Goal: Information Seeking & Learning: Learn about a topic

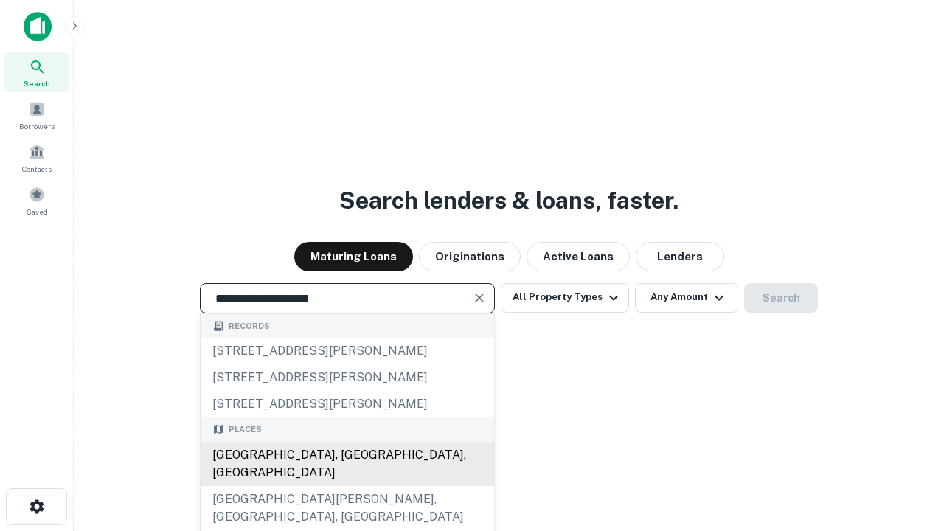
click at [347, 486] on div "[GEOGRAPHIC_DATA], [GEOGRAPHIC_DATA], [GEOGRAPHIC_DATA]" at bounding box center [348, 464] width 294 height 44
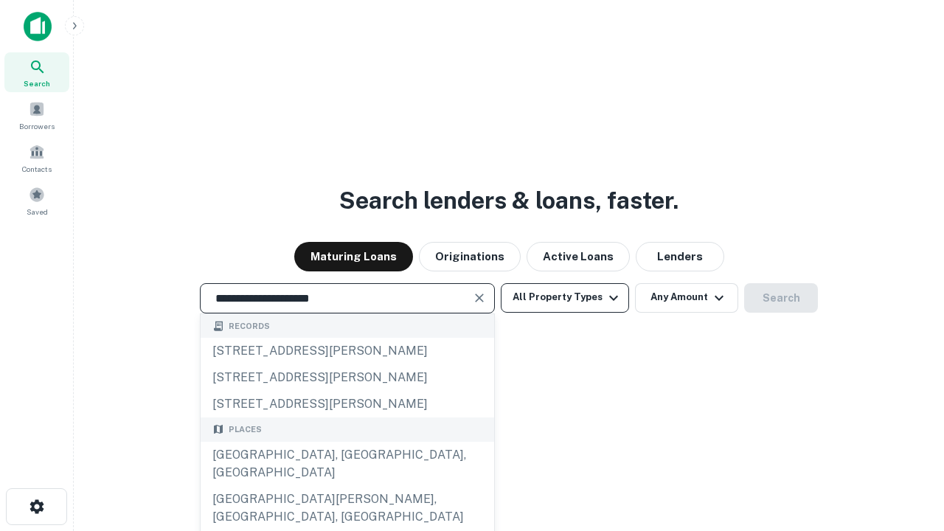
type input "**********"
click at [565, 297] on button "All Property Types" at bounding box center [565, 298] width 128 height 30
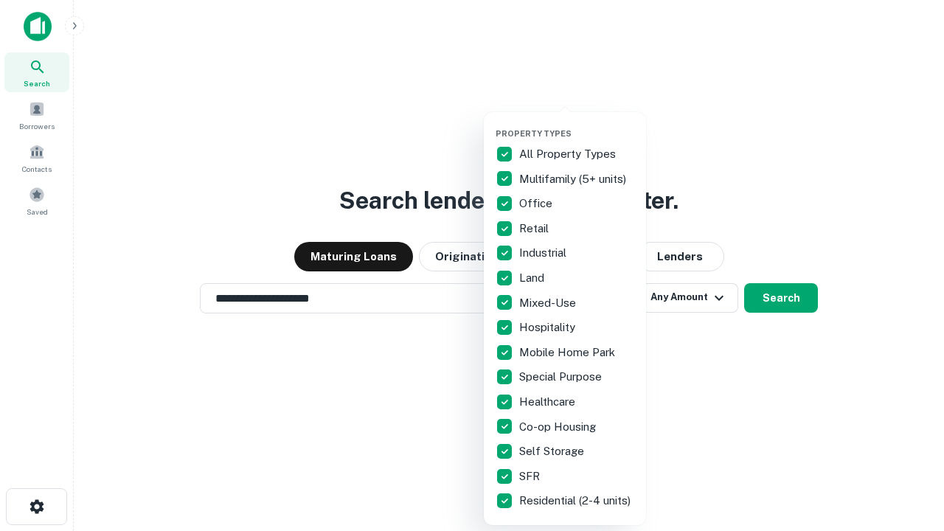
click at [577, 124] on button "button" at bounding box center [577, 124] width 162 height 1
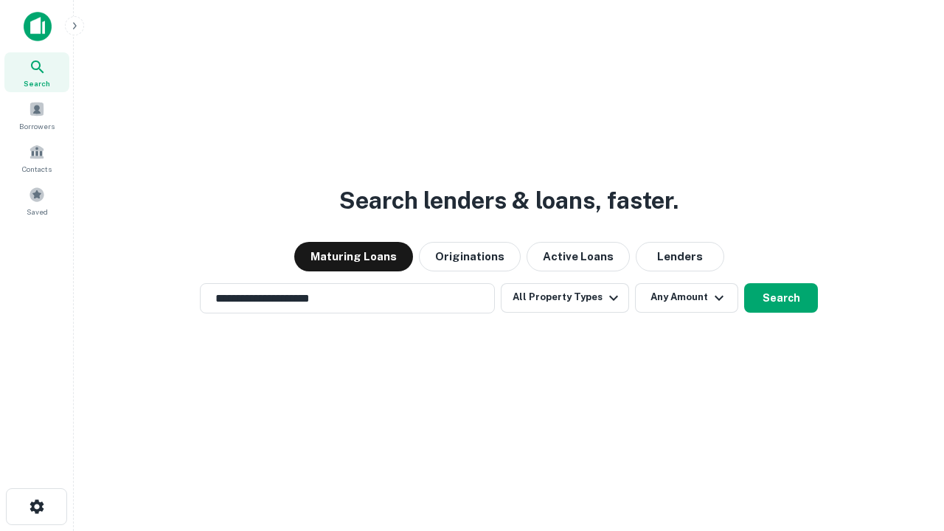
scroll to position [23, 0]
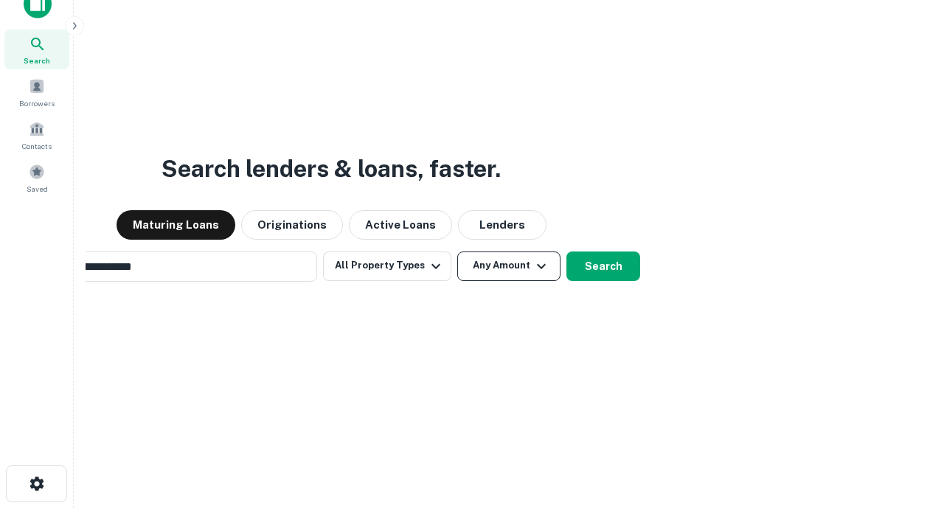
click at [457, 252] on button "Any Amount" at bounding box center [508, 267] width 103 height 30
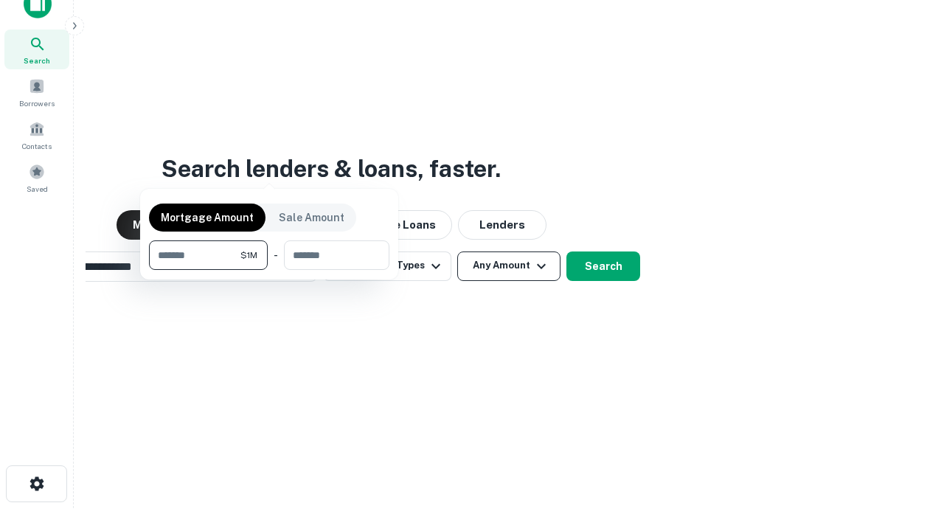
scroll to position [24, 0]
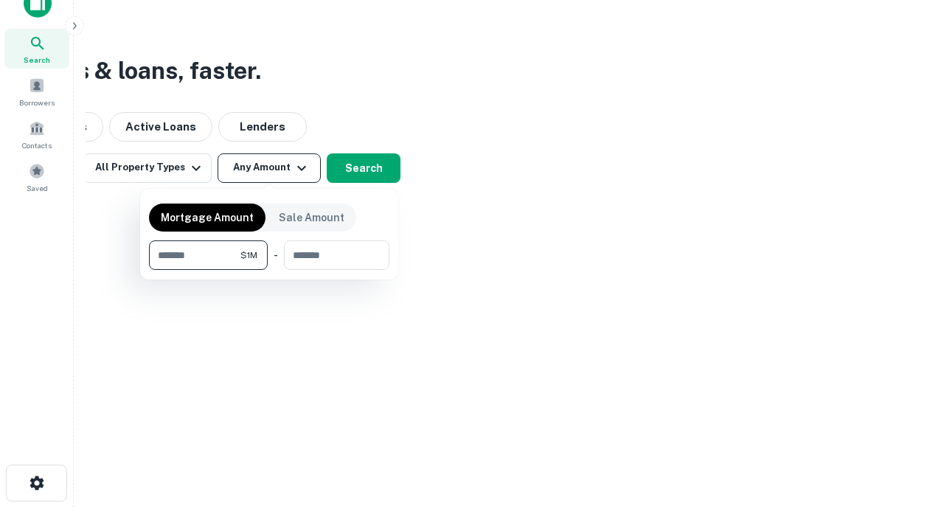
type input "*******"
click at [269, 270] on button "button" at bounding box center [269, 270] width 241 height 1
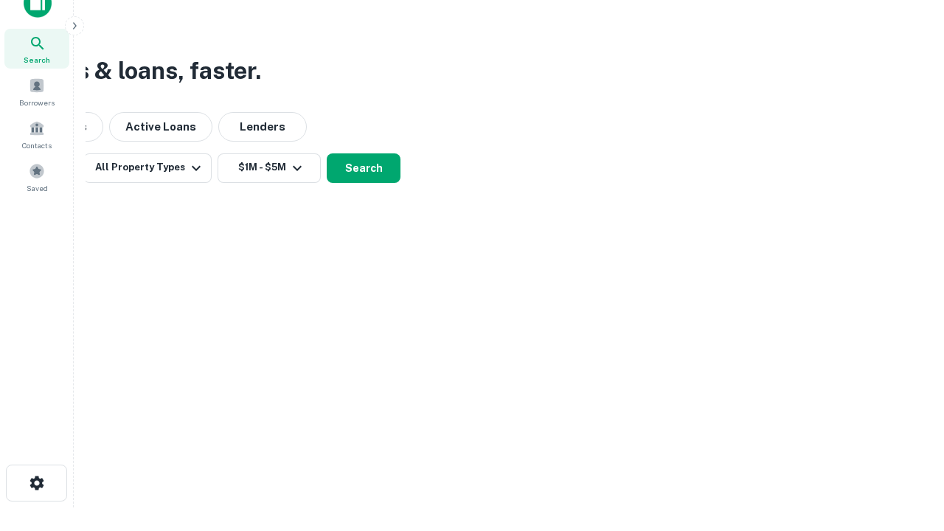
scroll to position [23, 0]
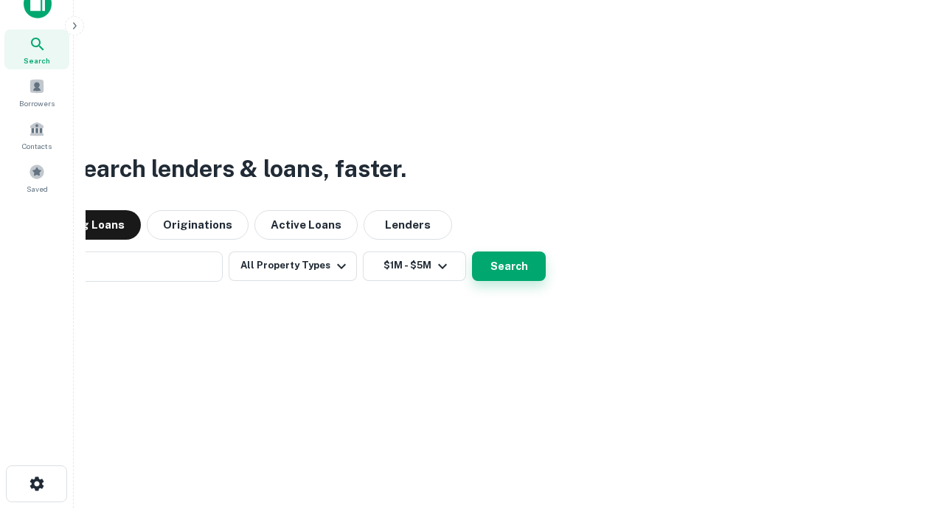
click at [472, 252] on button "Search" at bounding box center [509, 267] width 74 height 30
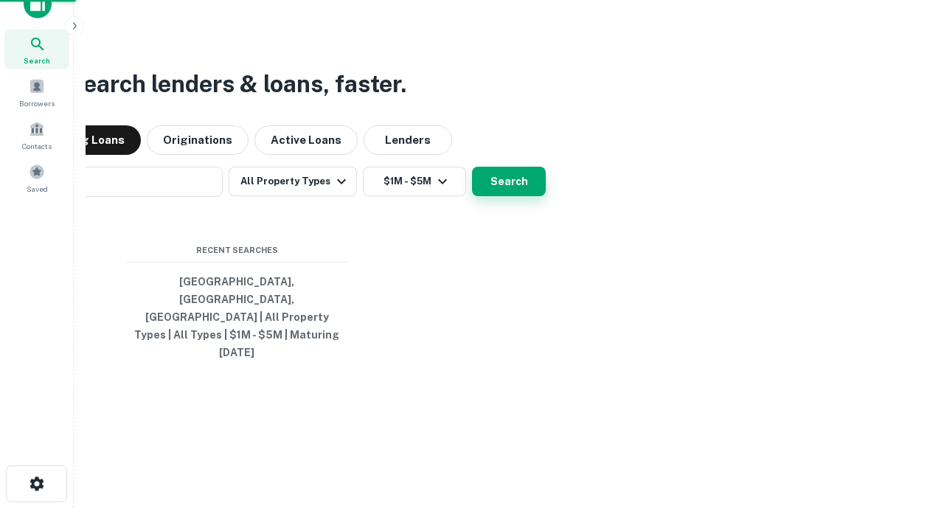
scroll to position [24, 0]
